Goal: Information Seeking & Learning: Learn about a topic

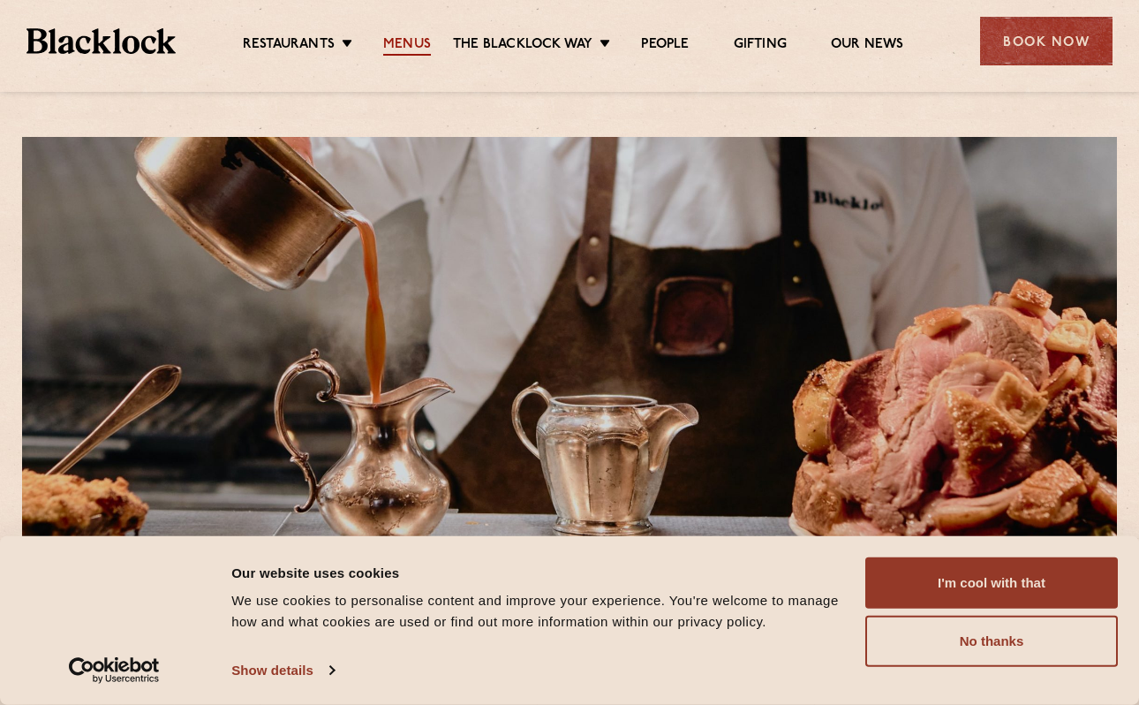
click at [398, 46] on link "Menus" at bounding box center [407, 45] width 48 height 19
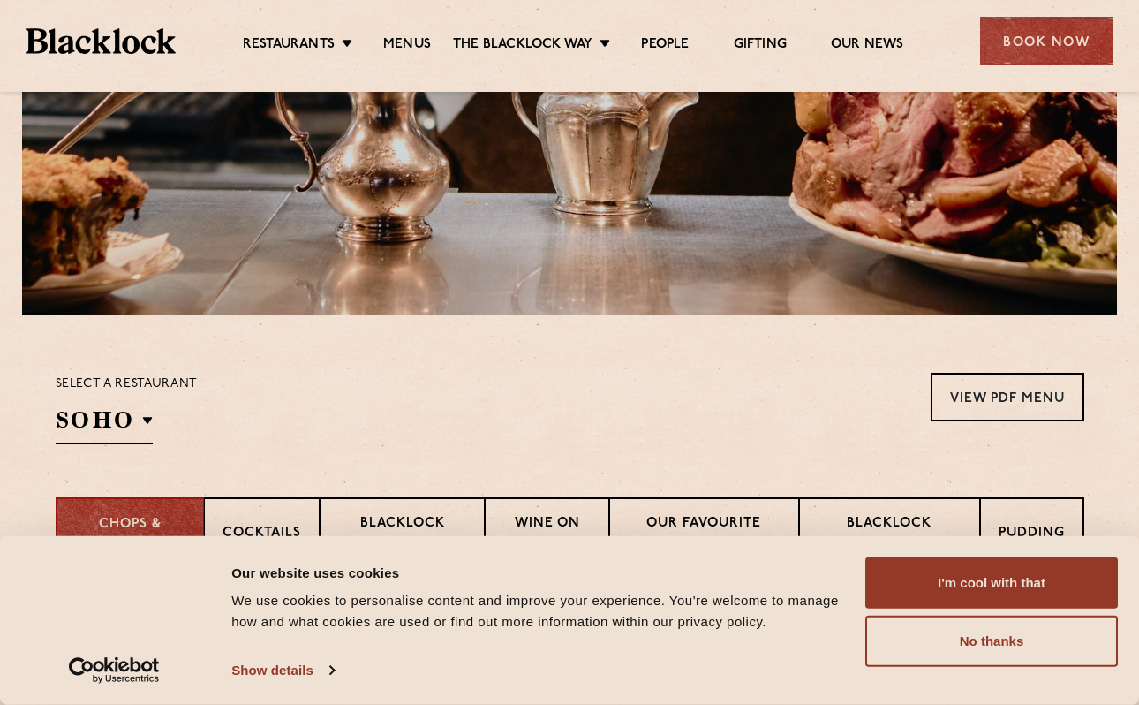
scroll to position [326, 0]
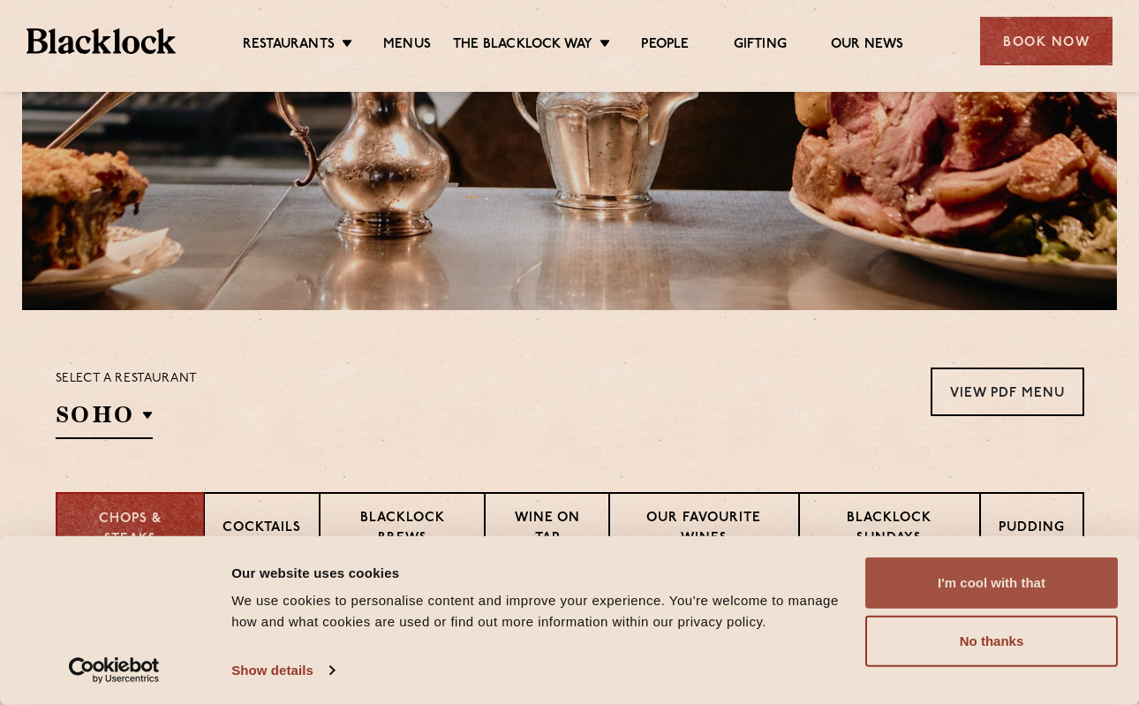
click at [968, 597] on button "I'm cool with that" at bounding box center [991, 582] width 253 height 51
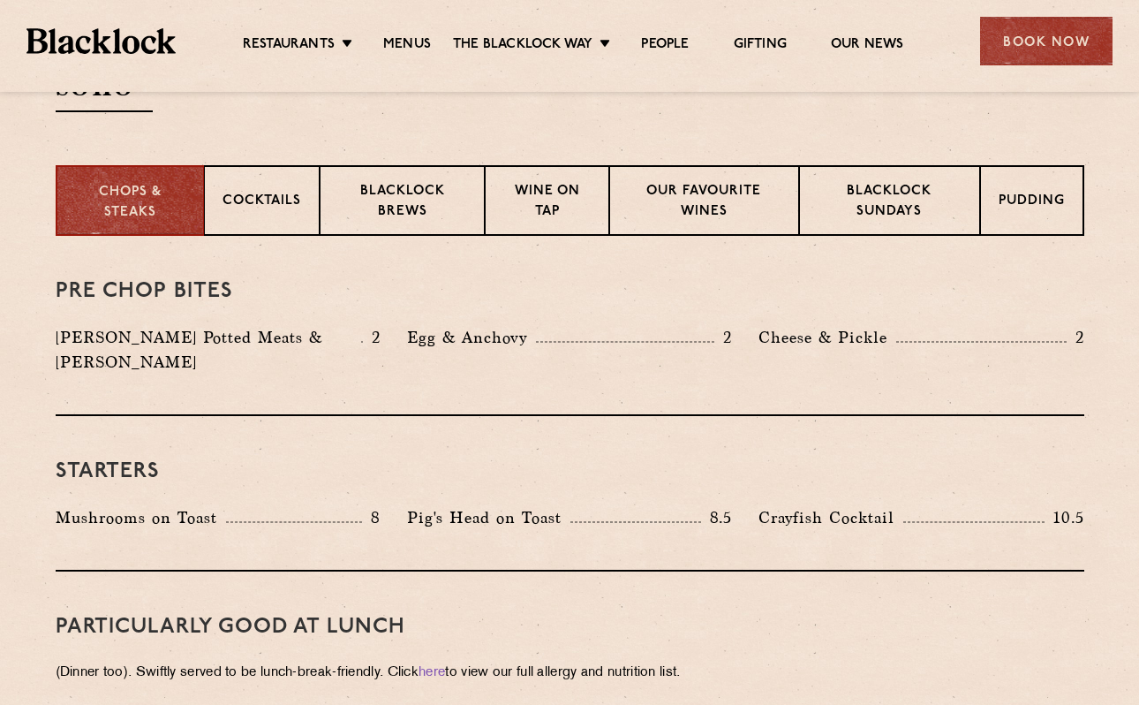
scroll to position [654, 0]
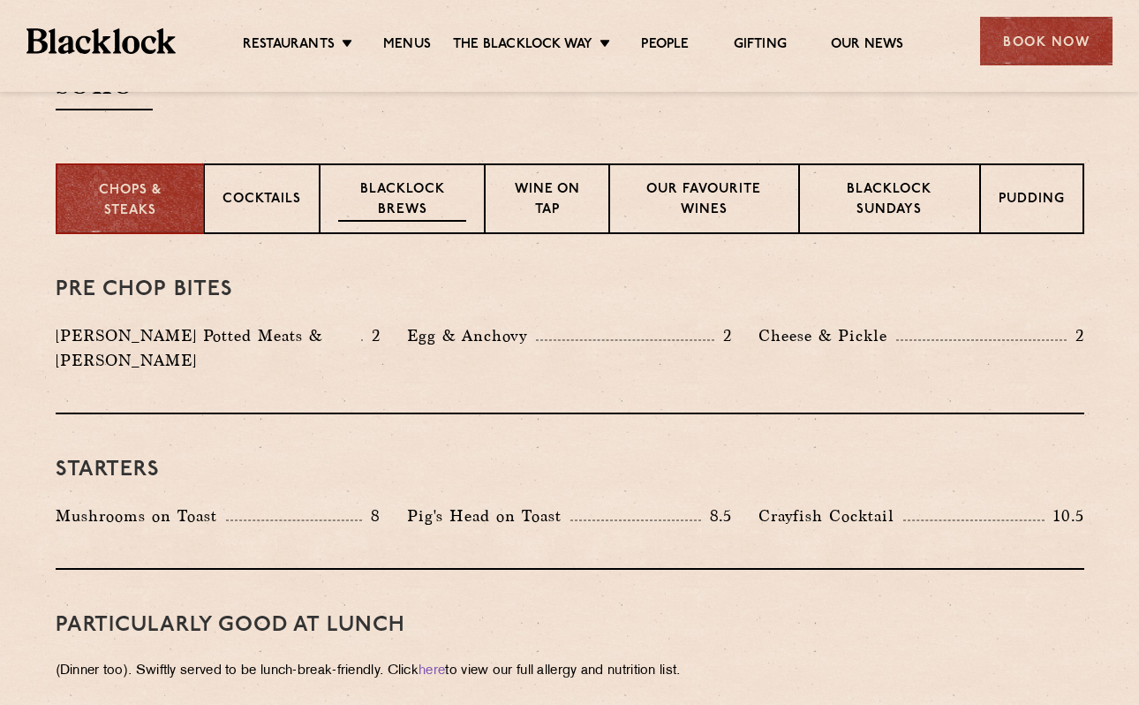
click at [412, 213] on p "Blacklock Brews" at bounding box center [402, 201] width 129 height 42
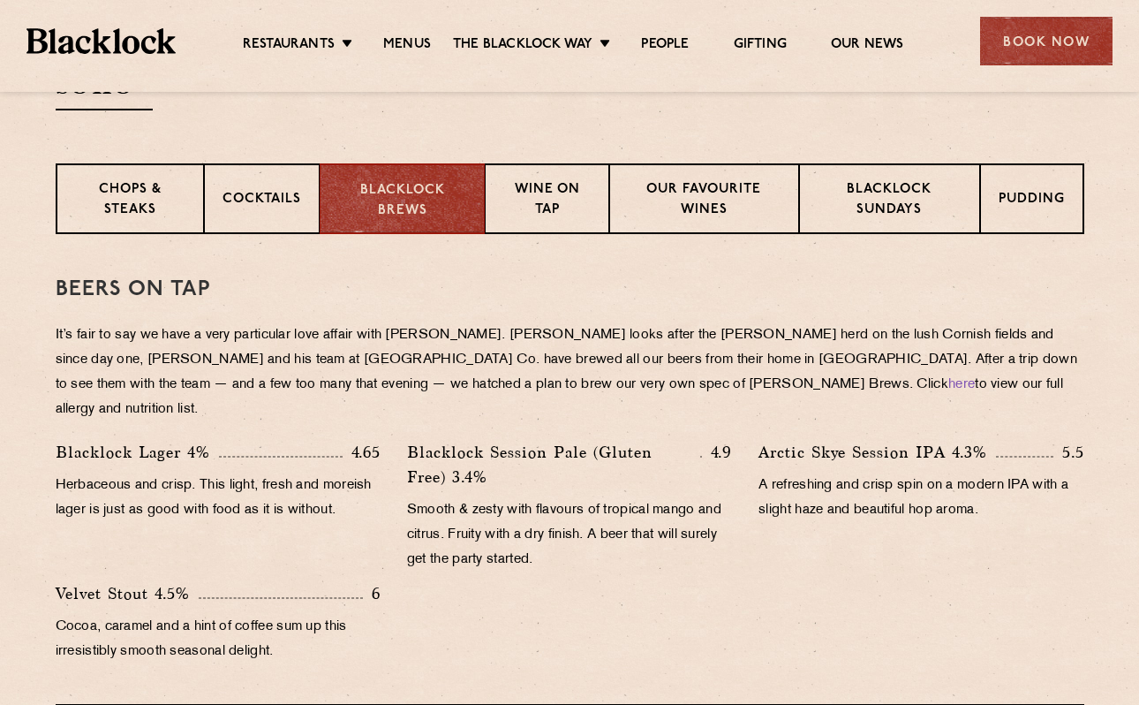
scroll to position [680, 0]
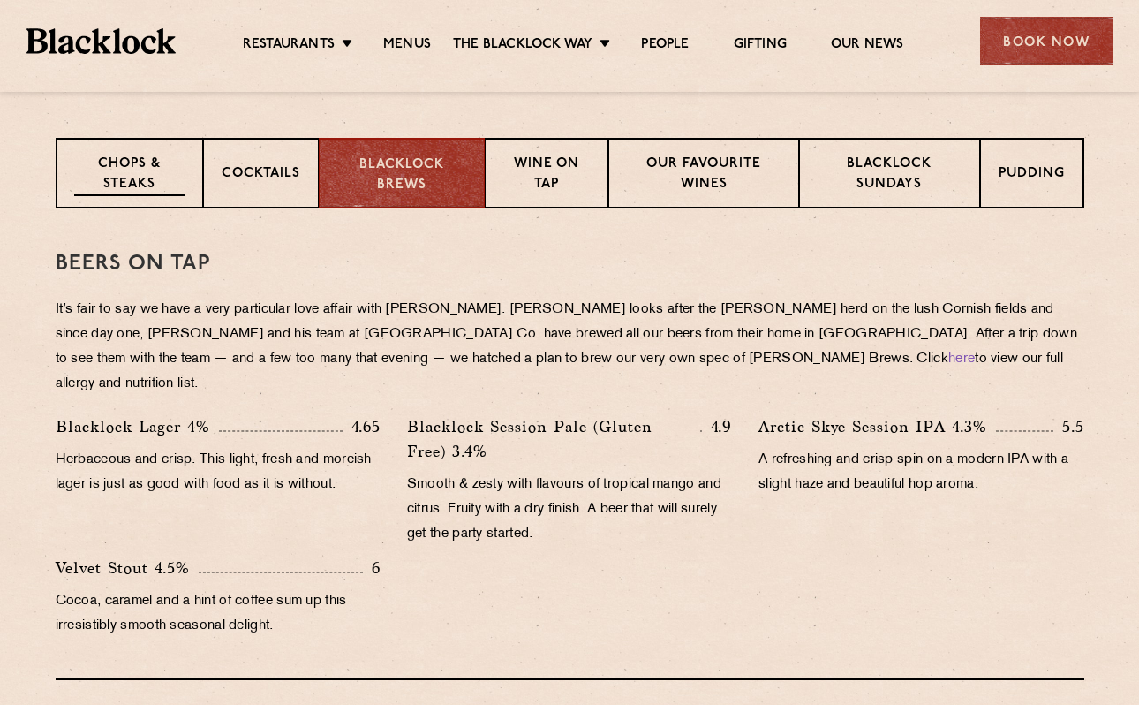
click at [82, 184] on p "Chops & Steaks" at bounding box center [129, 176] width 110 height 42
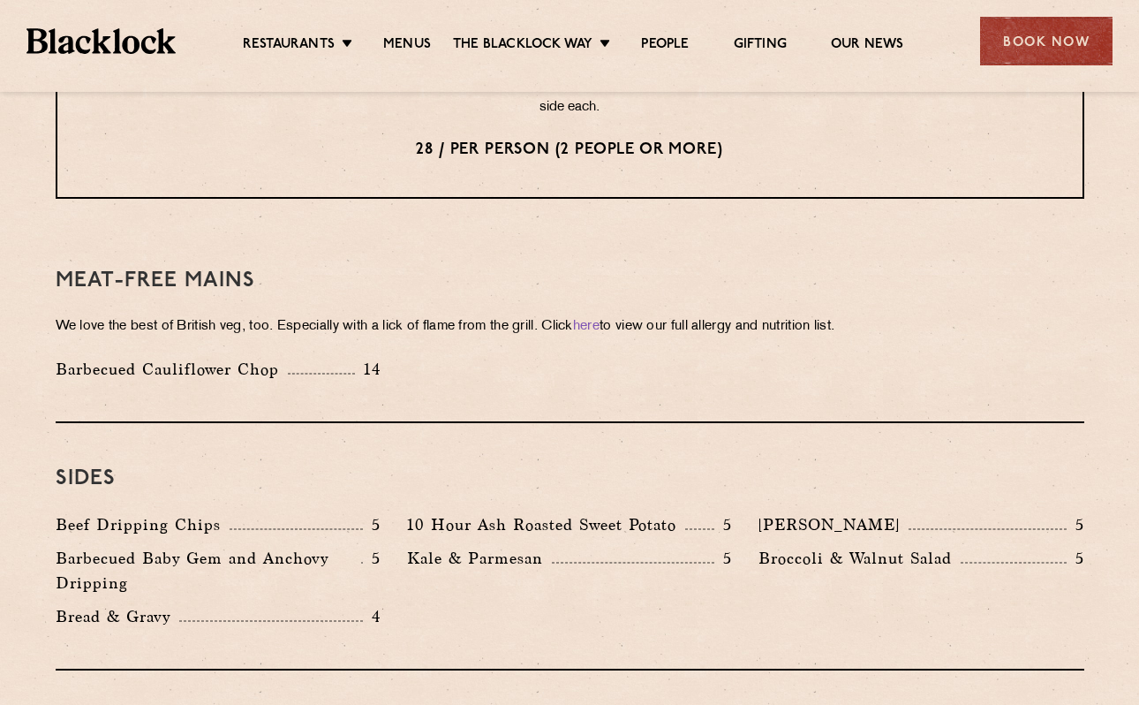
scroll to position [2402, 0]
